Goal: Connect with others: Connect with others

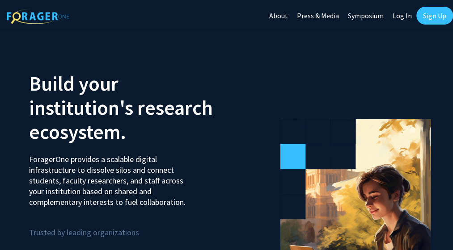
click at [406, 16] on link "Log In" at bounding box center [402, 15] width 28 height 31
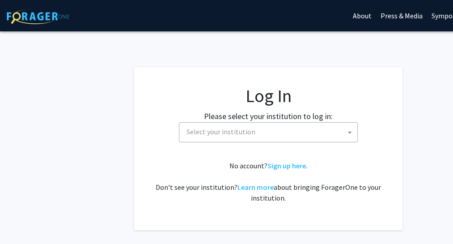
click at [267, 135] on span "Select your institution" at bounding box center [270, 132] width 174 height 18
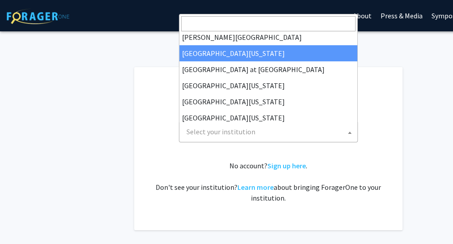
scroll to position [313, 0]
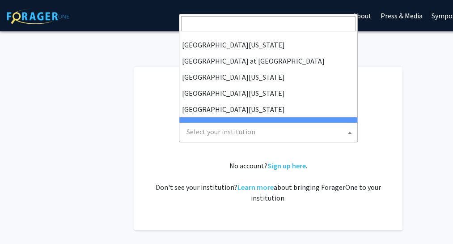
select select "21"
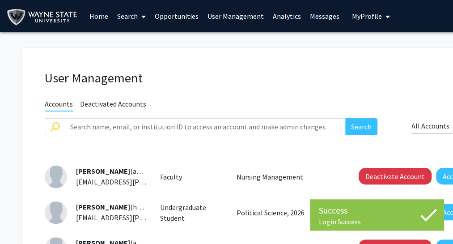
click at [108, 17] on link "Home" at bounding box center [99, 15] width 28 height 31
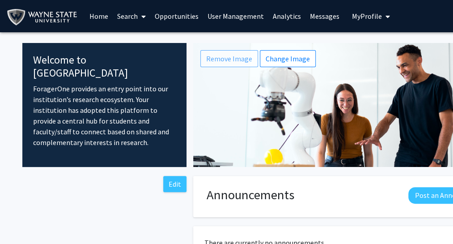
click at [123, 14] on link "Search" at bounding box center [132, 15] width 38 height 31
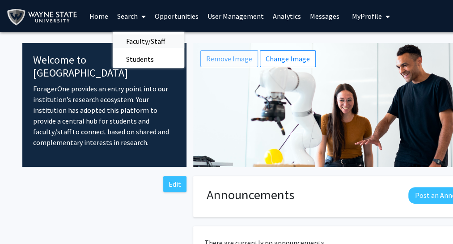
click at [150, 38] on span "Faculty/Staff" at bounding box center [146, 41] width 66 height 18
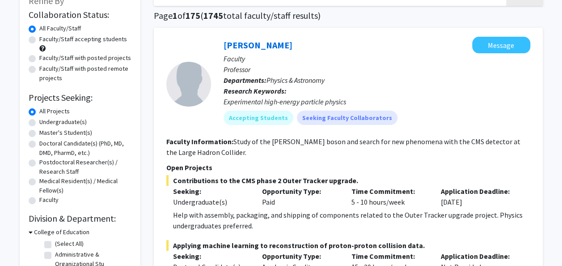
scroll to position [45, 0]
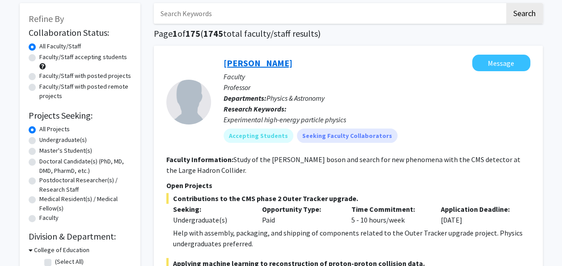
click at [251, 62] on link "[PERSON_NAME]" at bounding box center [258, 62] width 69 height 11
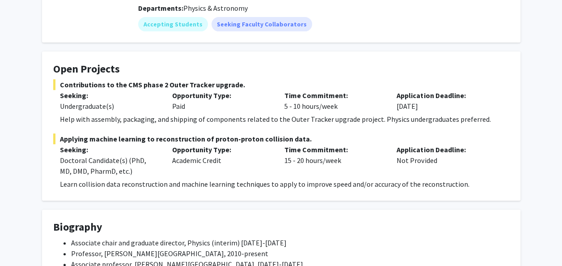
scroll to position [134, 0]
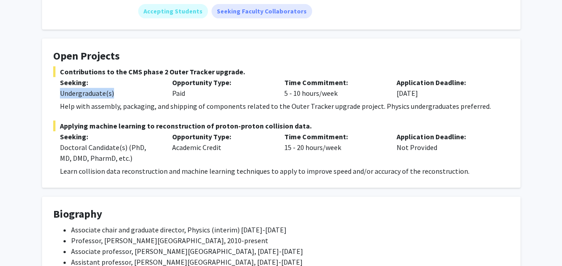
drag, startPoint x: 118, startPoint y: 95, endPoint x: 59, endPoint y: 95, distance: 59.9
click at [59, 95] on div "Seeking: Undergraduate(s)" at bounding box center [109, 87] width 112 height 21
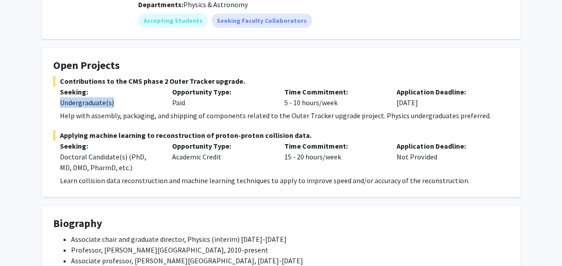
scroll to position [0, 0]
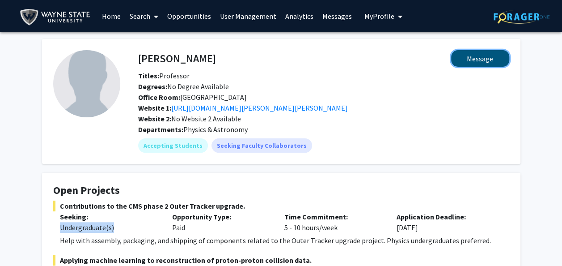
click at [459, 64] on button "Message" at bounding box center [480, 58] width 58 height 17
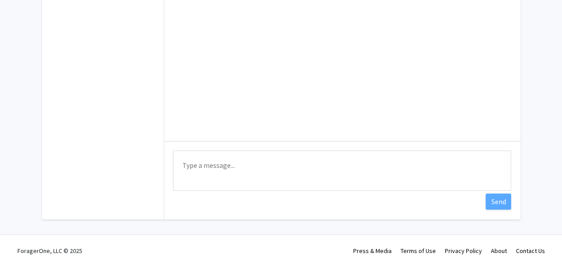
scroll to position [142, 0]
click at [361, 157] on textarea "Type a message" at bounding box center [342, 170] width 338 height 40
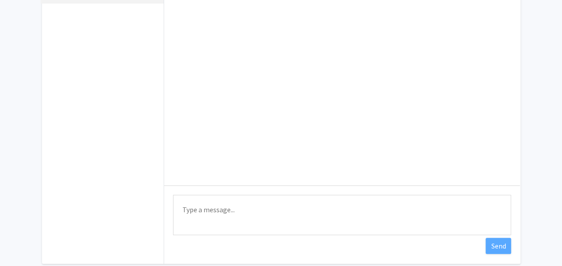
scroll to position [0, 0]
